Goal: Obtain resource: Download file/media

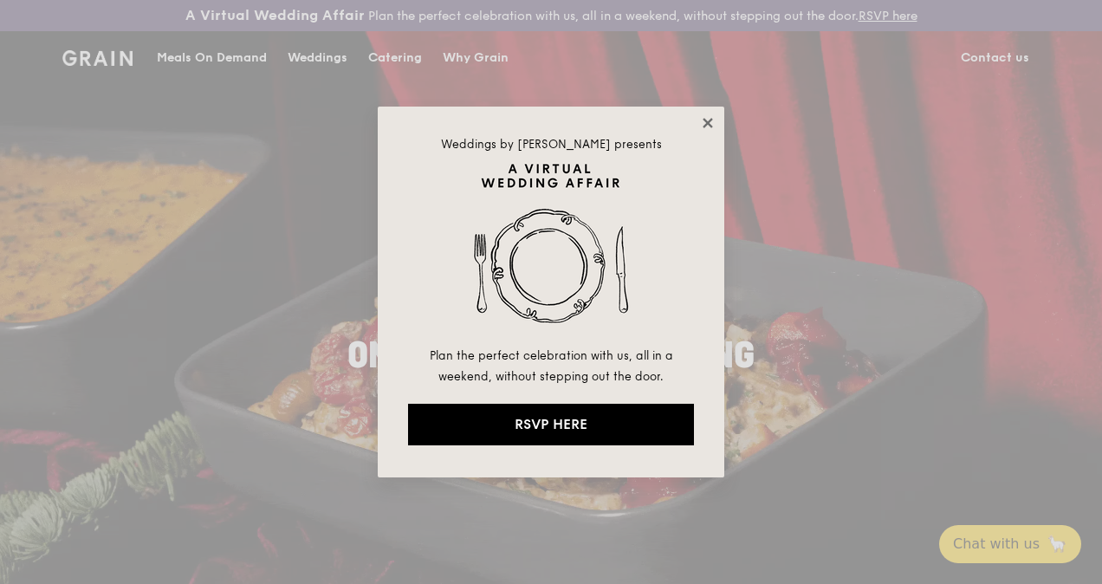
click at [701, 119] on icon at bounding box center [708, 123] width 16 height 16
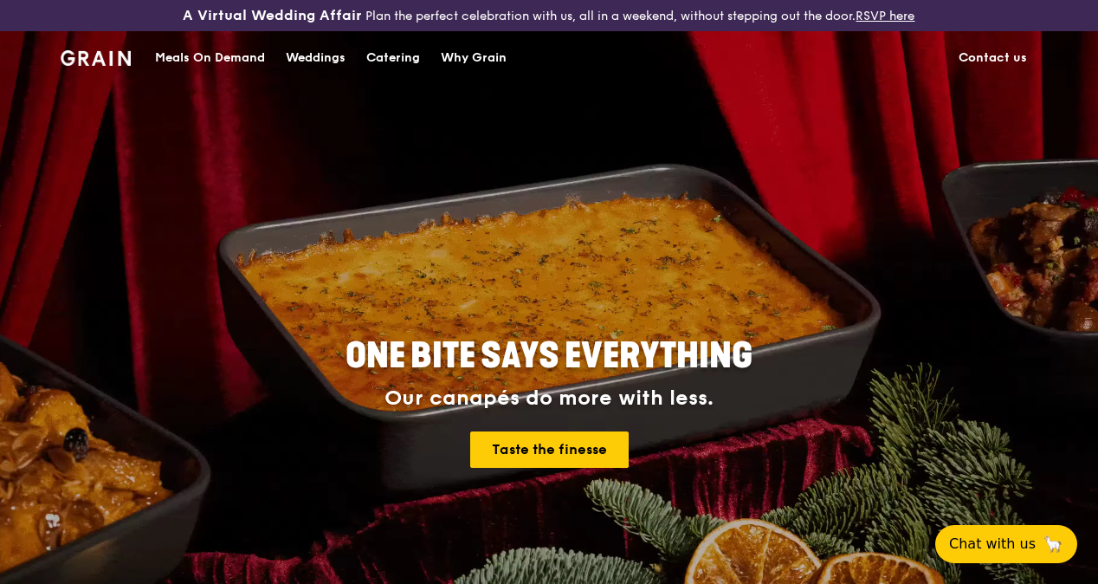
click at [392, 80] on div "Catering" at bounding box center [393, 58] width 54 height 52
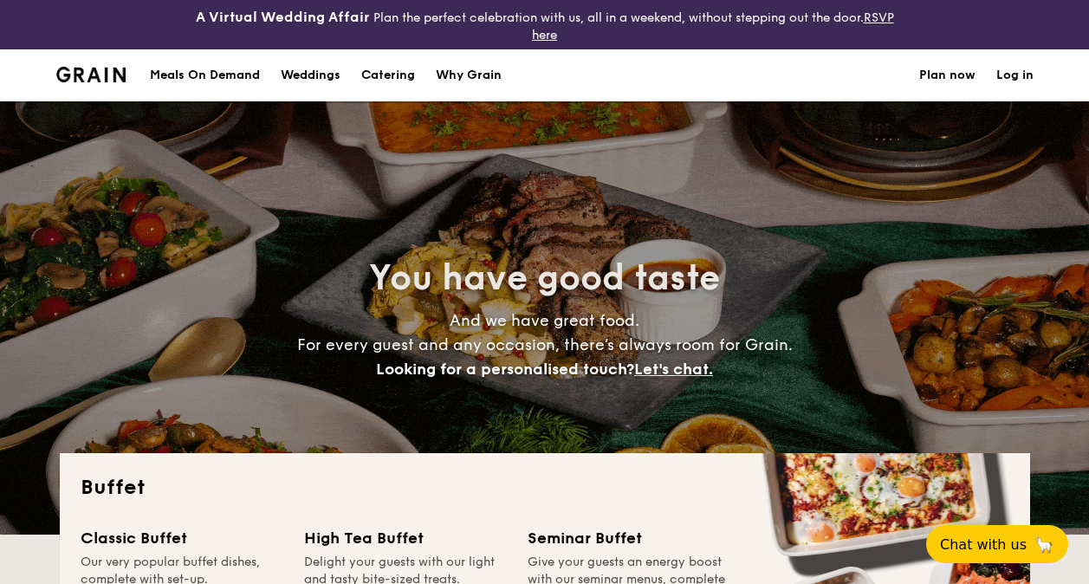
select select
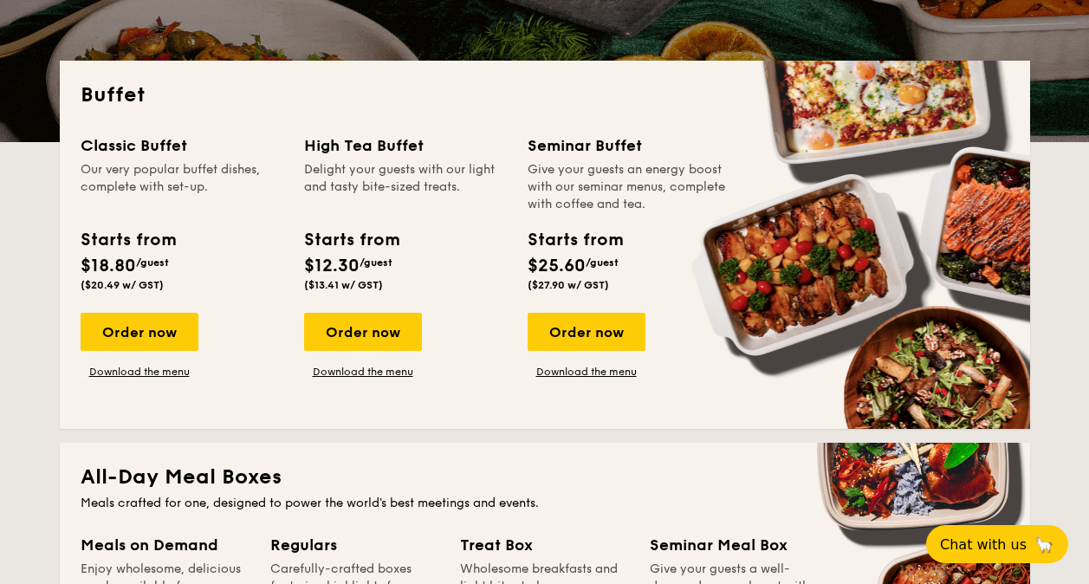
scroll to position [346, 0]
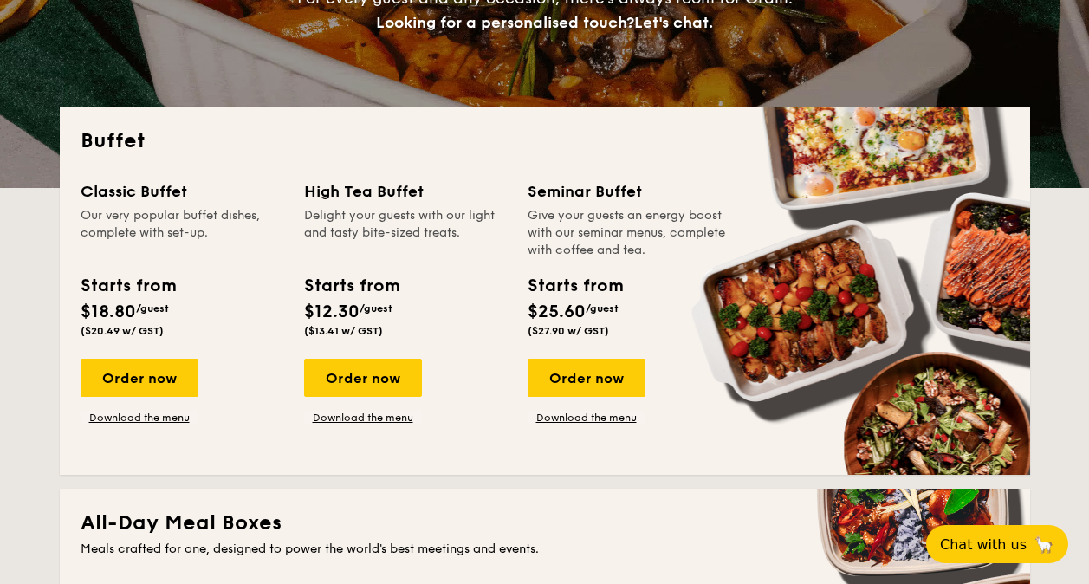
click at [126, 409] on div "Order now Download the menu" at bounding box center [140, 392] width 118 height 66
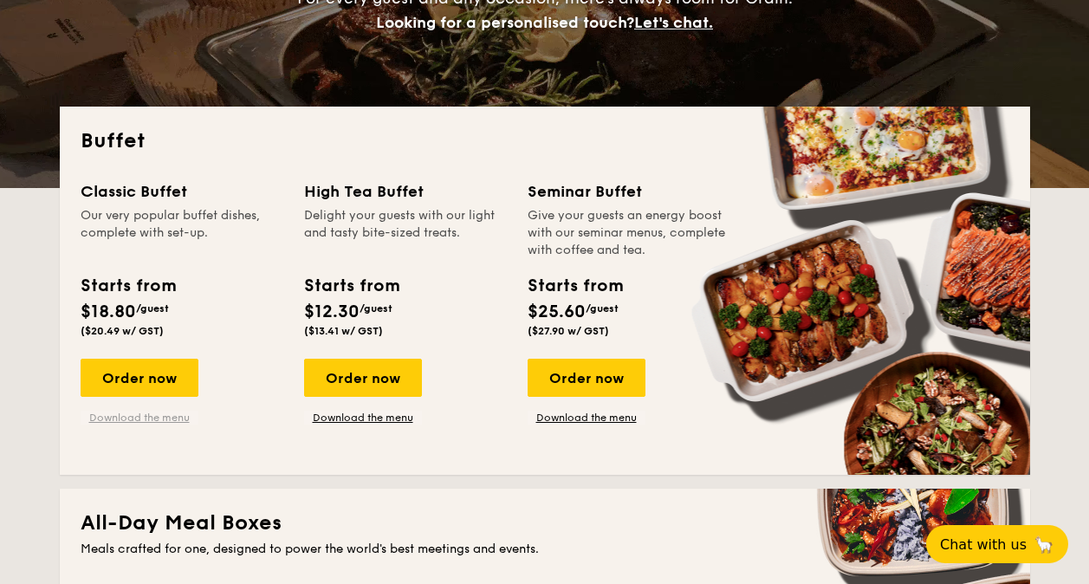
click at [126, 414] on link "Download the menu" at bounding box center [140, 418] width 118 height 14
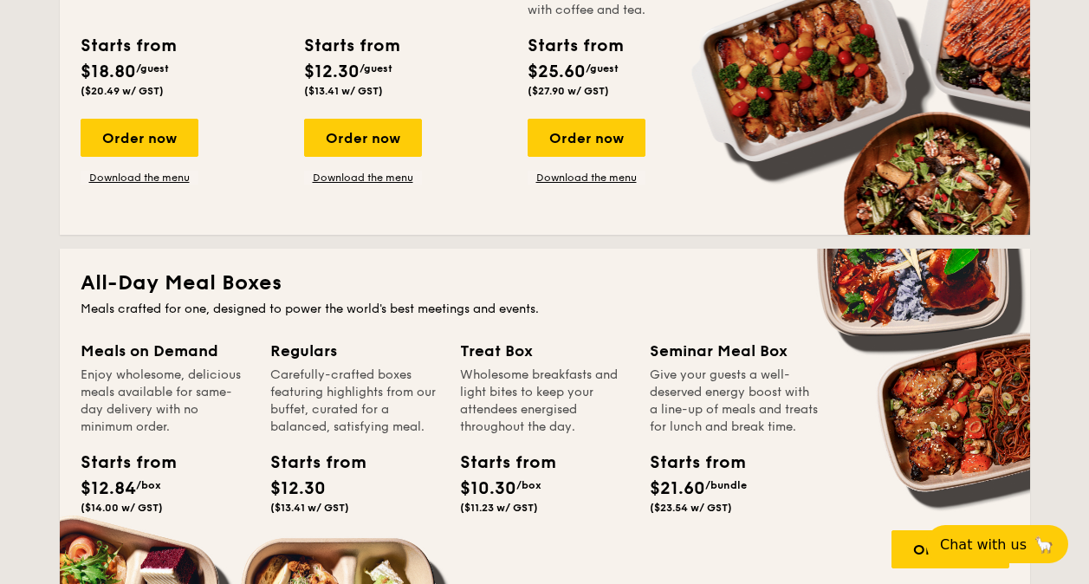
scroll to position [606, 0]
